Goal: Information Seeking & Learning: Learn about a topic

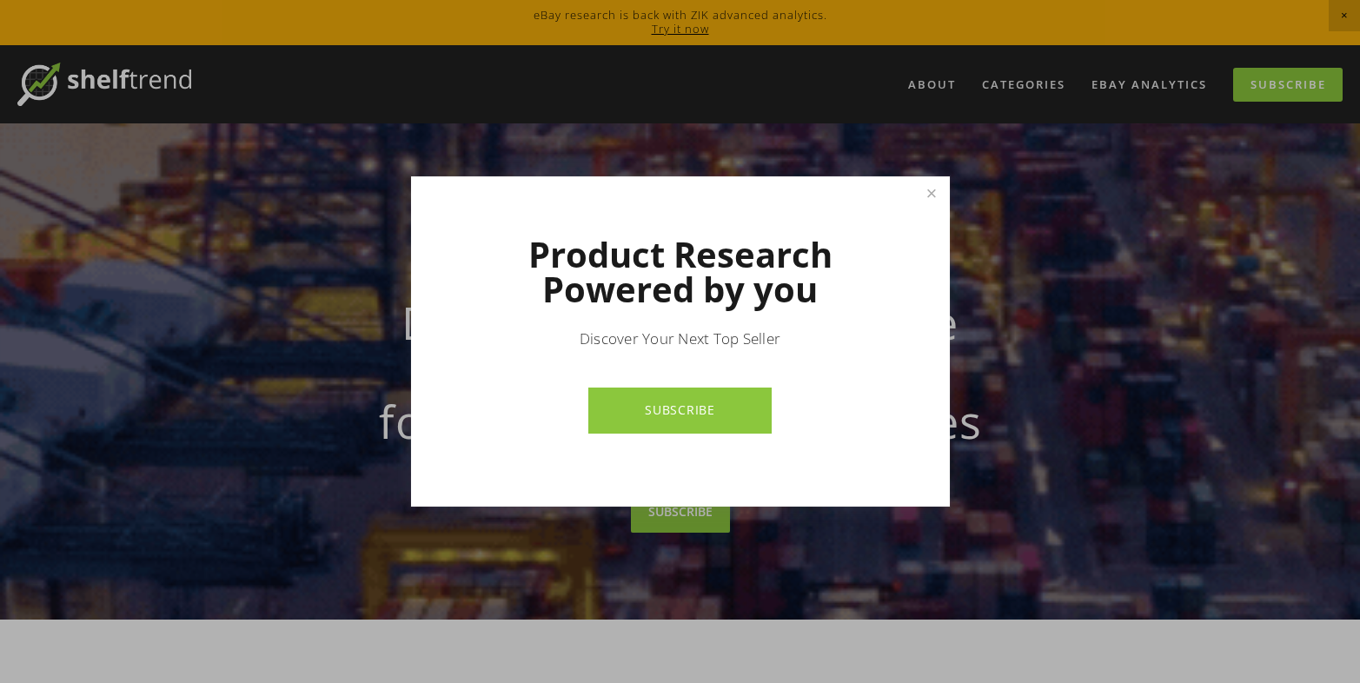
drag, startPoint x: 927, startPoint y: 195, endPoint x: 925, endPoint y: 175, distance: 20.1
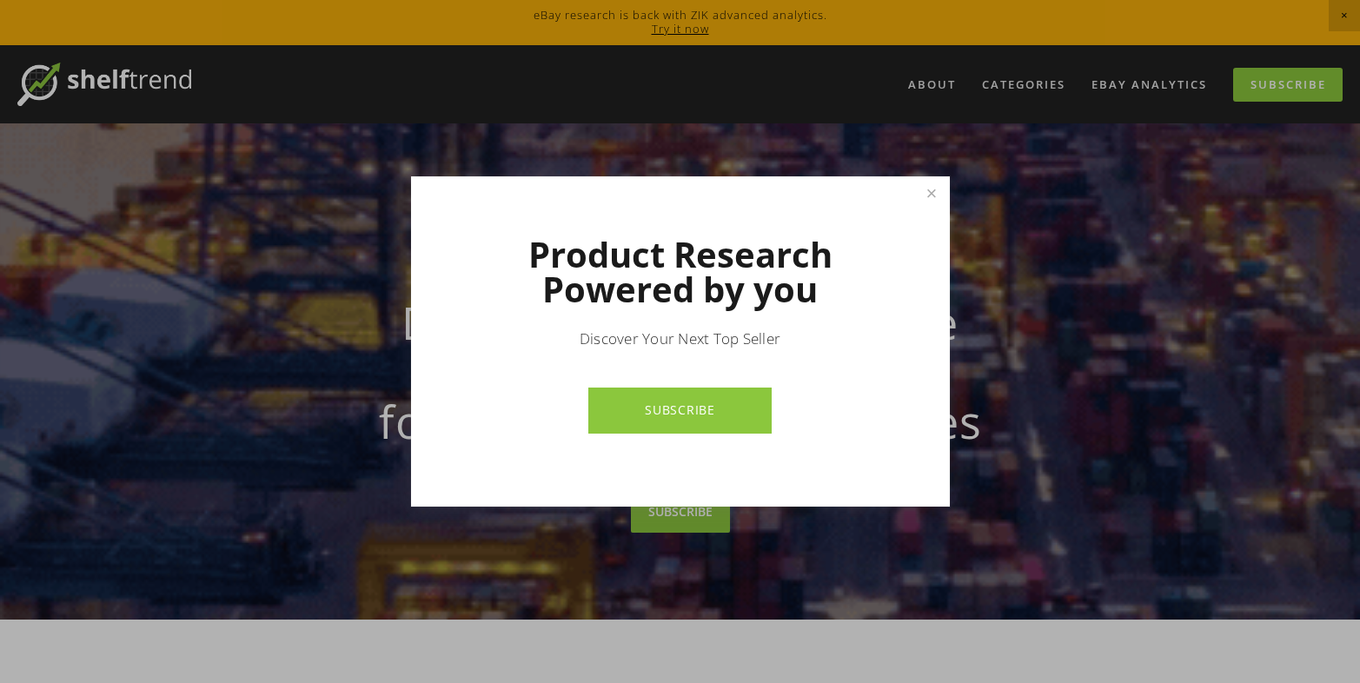
click at [926, 189] on link "Close" at bounding box center [931, 194] width 30 height 30
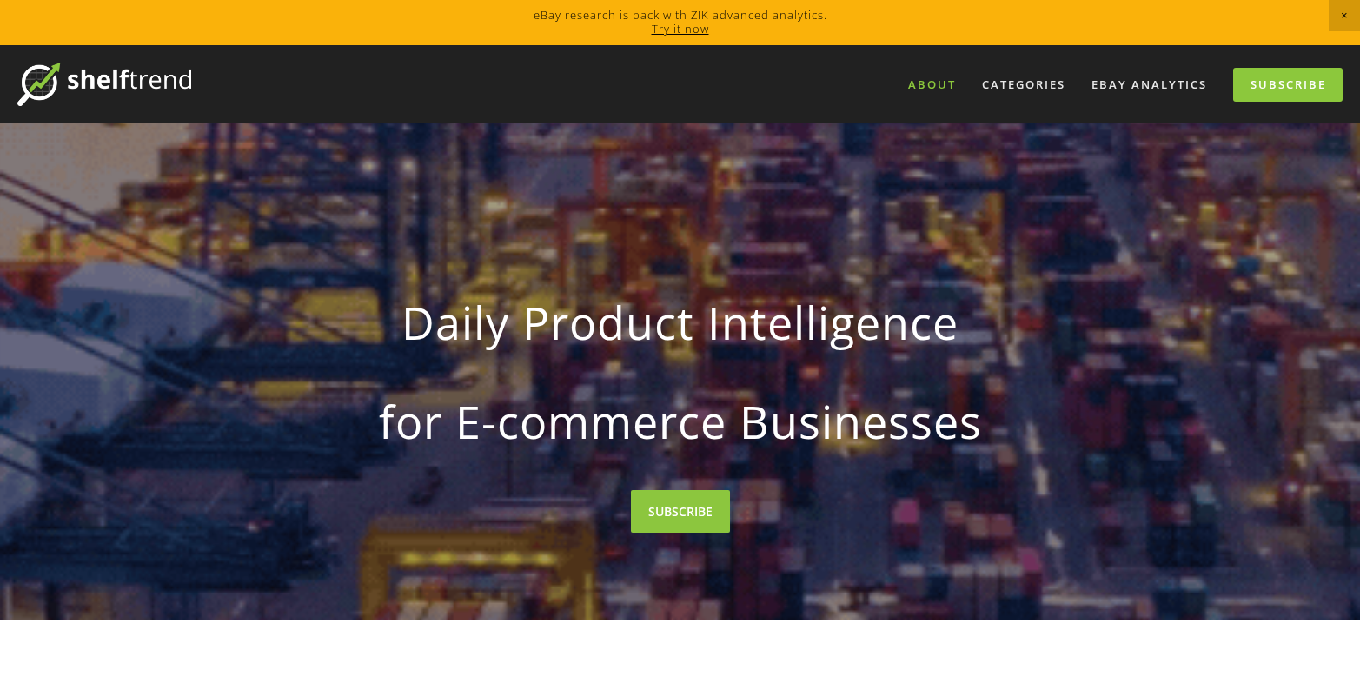
click at [927, 84] on link "About" at bounding box center [932, 84] width 70 height 29
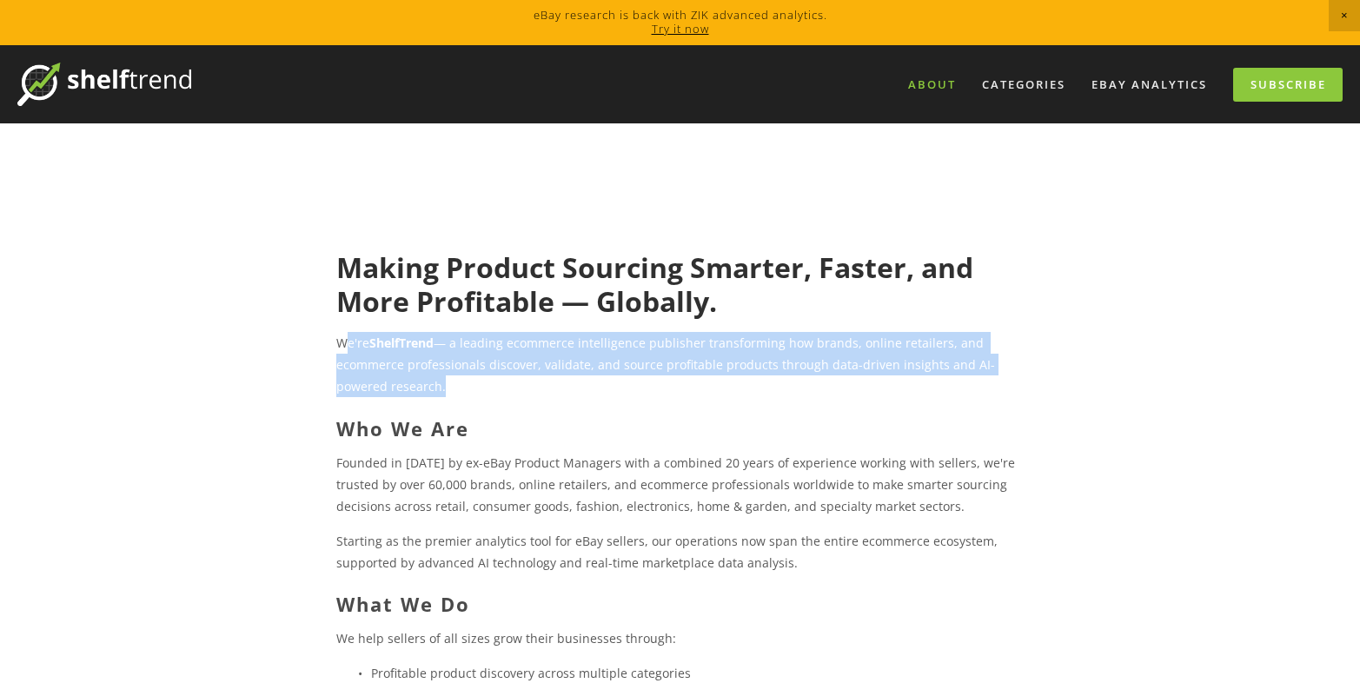
drag, startPoint x: 343, startPoint y: 341, endPoint x: 560, endPoint y: 399, distance: 223.8
click at [559, 399] on div "Making Product Sourcing Smarter, Faster, and More Profitable — Globally. We're …" at bounding box center [679, 621] width 687 height 741
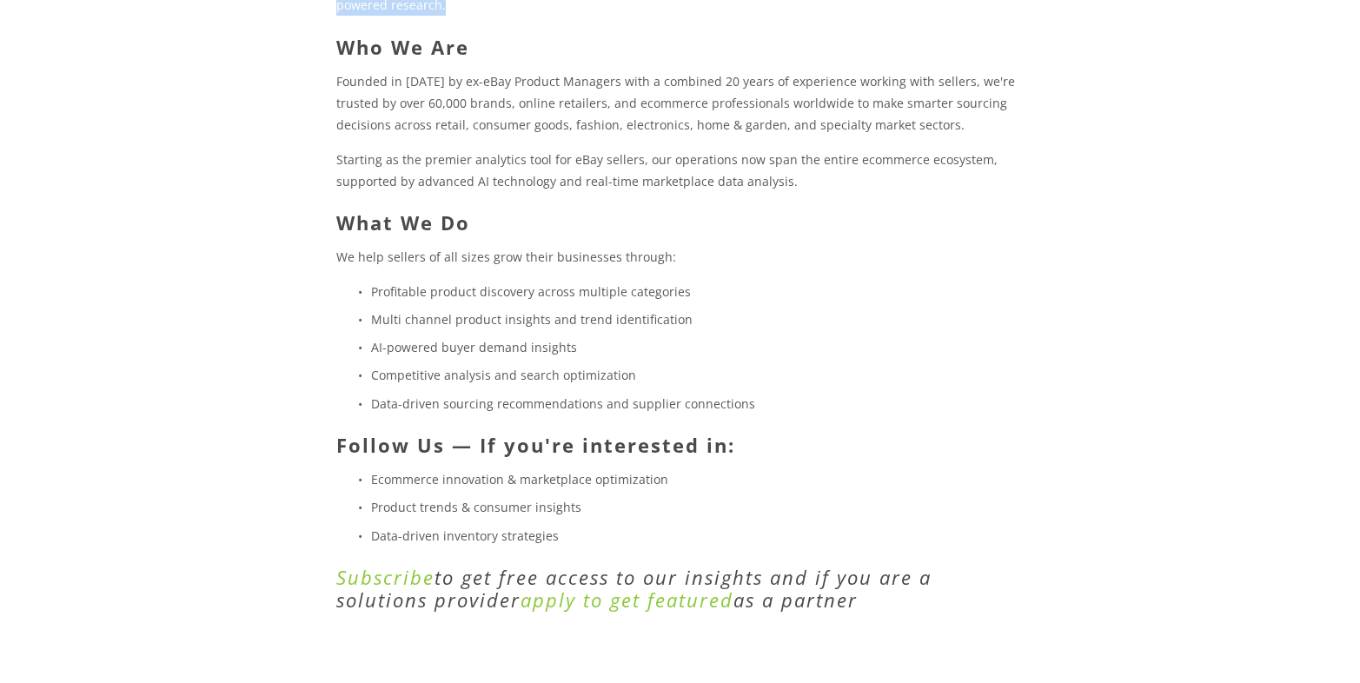
scroll to position [261, 0]
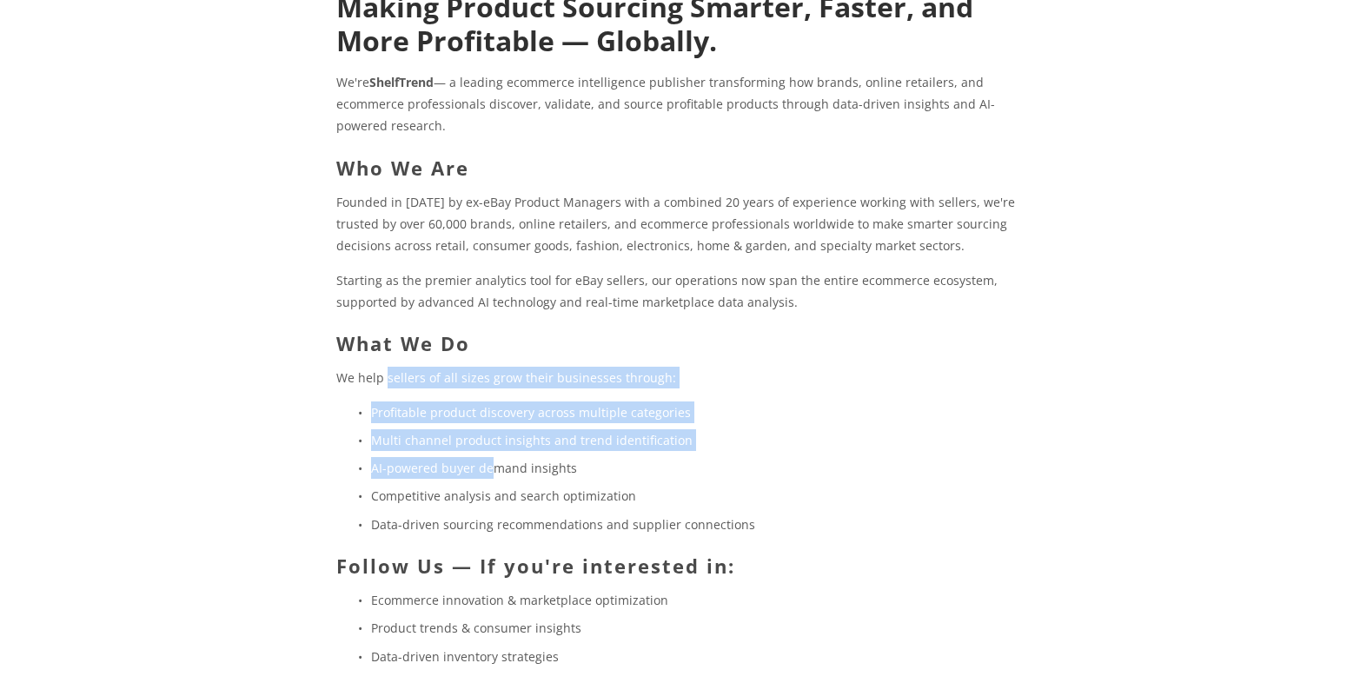
drag, startPoint x: 385, startPoint y: 382, endPoint x: 499, endPoint y: 478, distance: 148.6
click at [494, 477] on div "Making Product Sourcing Smarter, Faster, and More Profitable — Globally. We're …" at bounding box center [679, 360] width 687 height 741
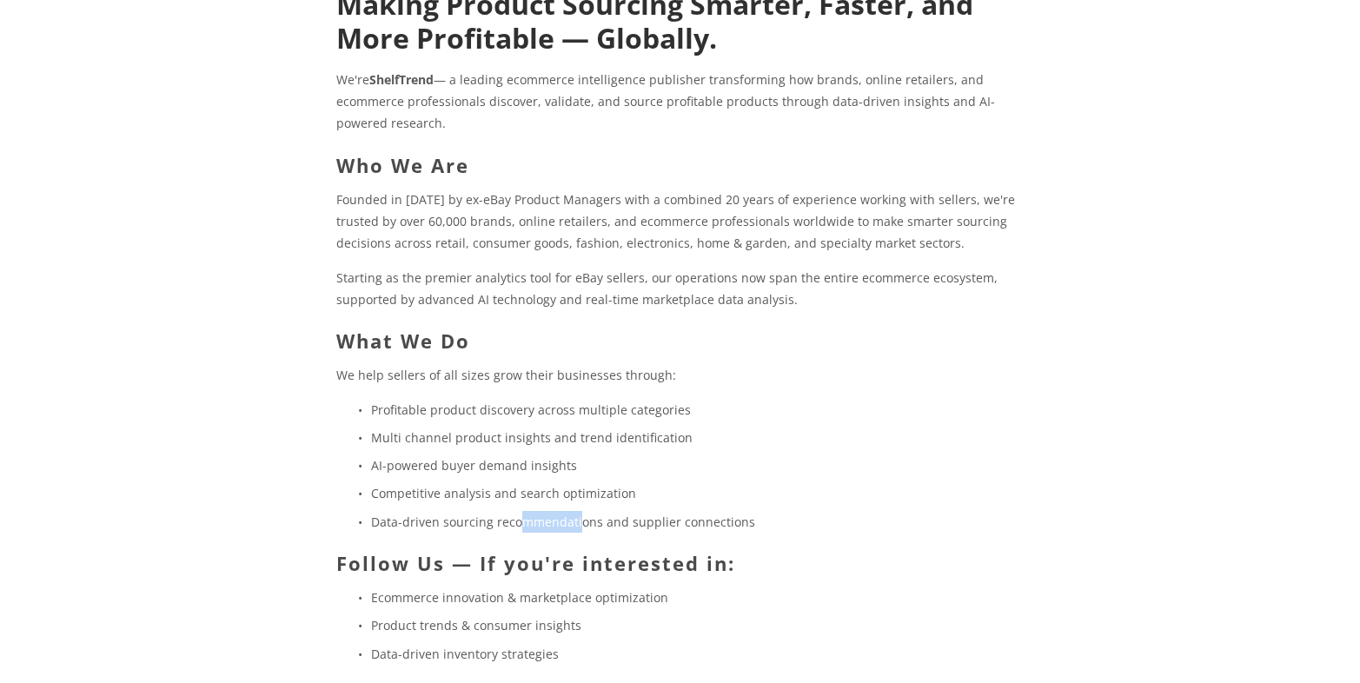
drag, startPoint x: 577, startPoint y: 514, endPoint x: 486, endPoint y: 502, distance: 91.9
click at [518, 511] on html "eBay research is back with ZIK advanced analytics. Try it now About Categories …" at bounding box center [680, 429] width 1360 height 1385
drag, startPoint x: 486, startPoint y: 502, endPoint x: 395, endPoint y: 341, distance: 185.2
click at [450, 436] on html "eBay research is back with ZIK advanced analytics. Try it now About Categories …" at bounding box center [680, 429] width 1360 height 1385
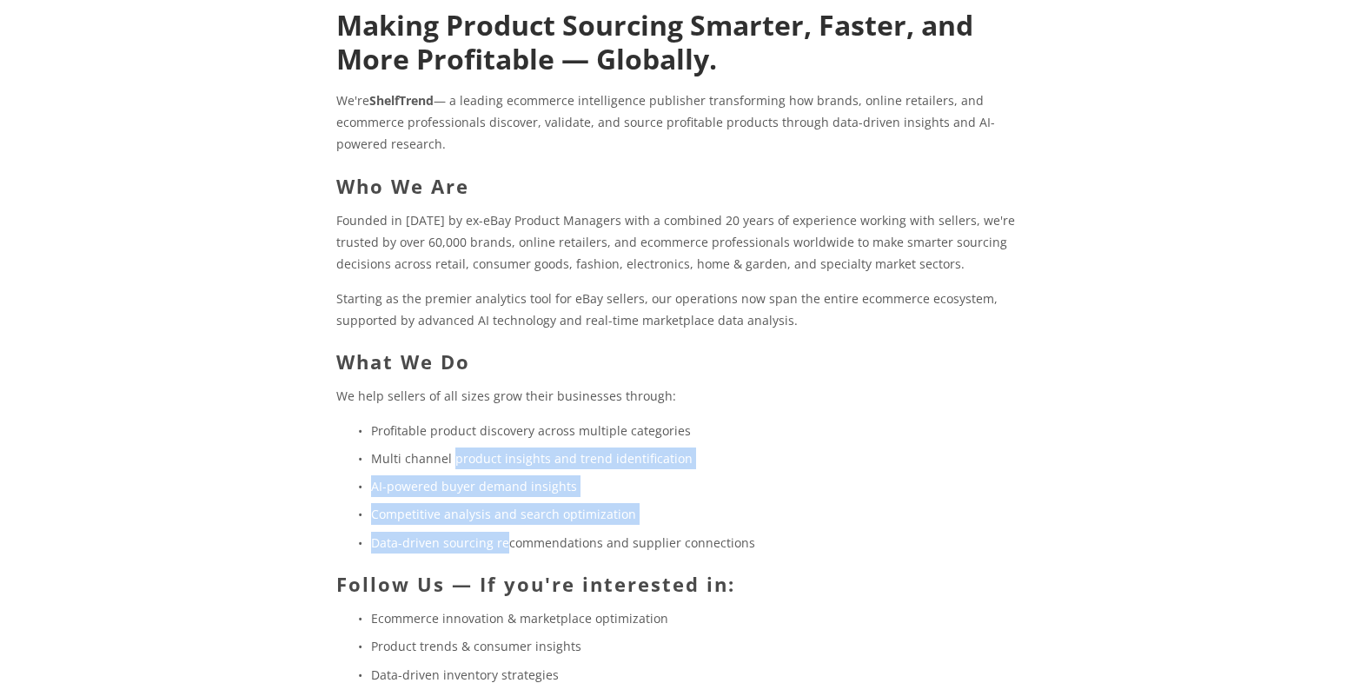
scroll to position [0, 0]
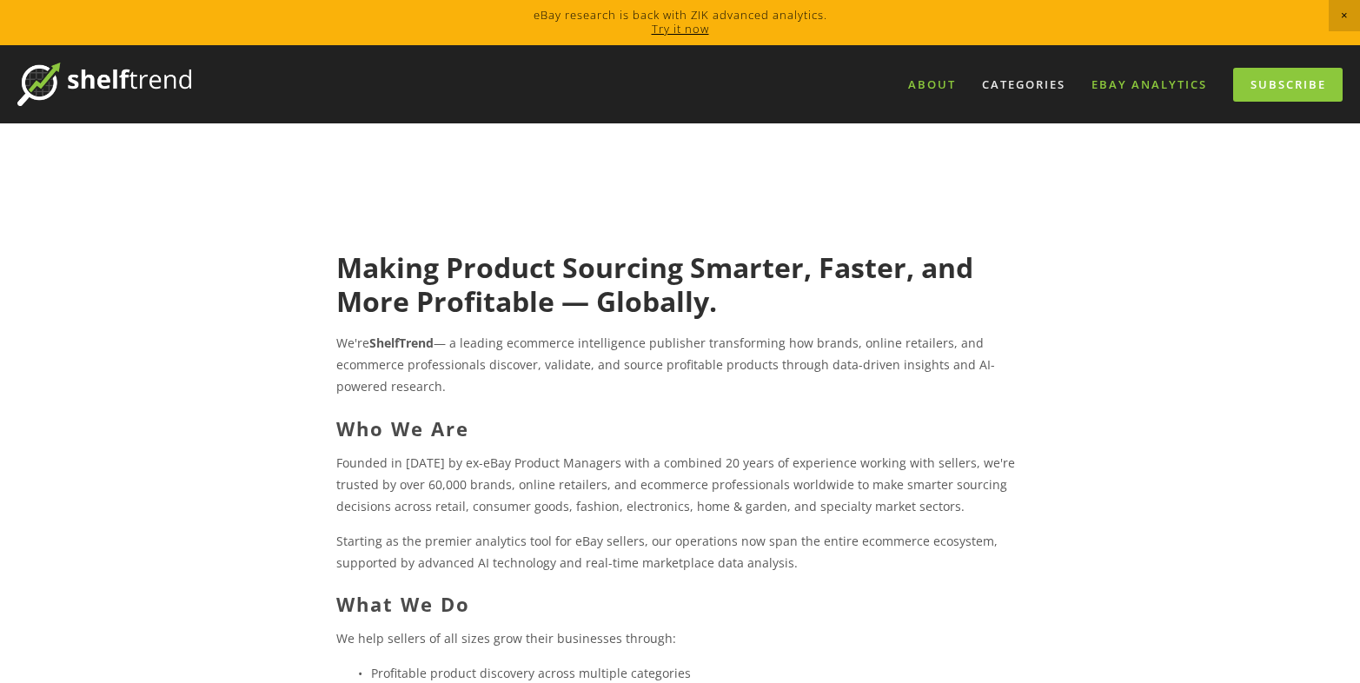
click at [1123, 87] on link "eBay Analytics" at bounding box center [1149, 84] width 138 height 29
